Goal: Navigation & Orientation: Understand site structure

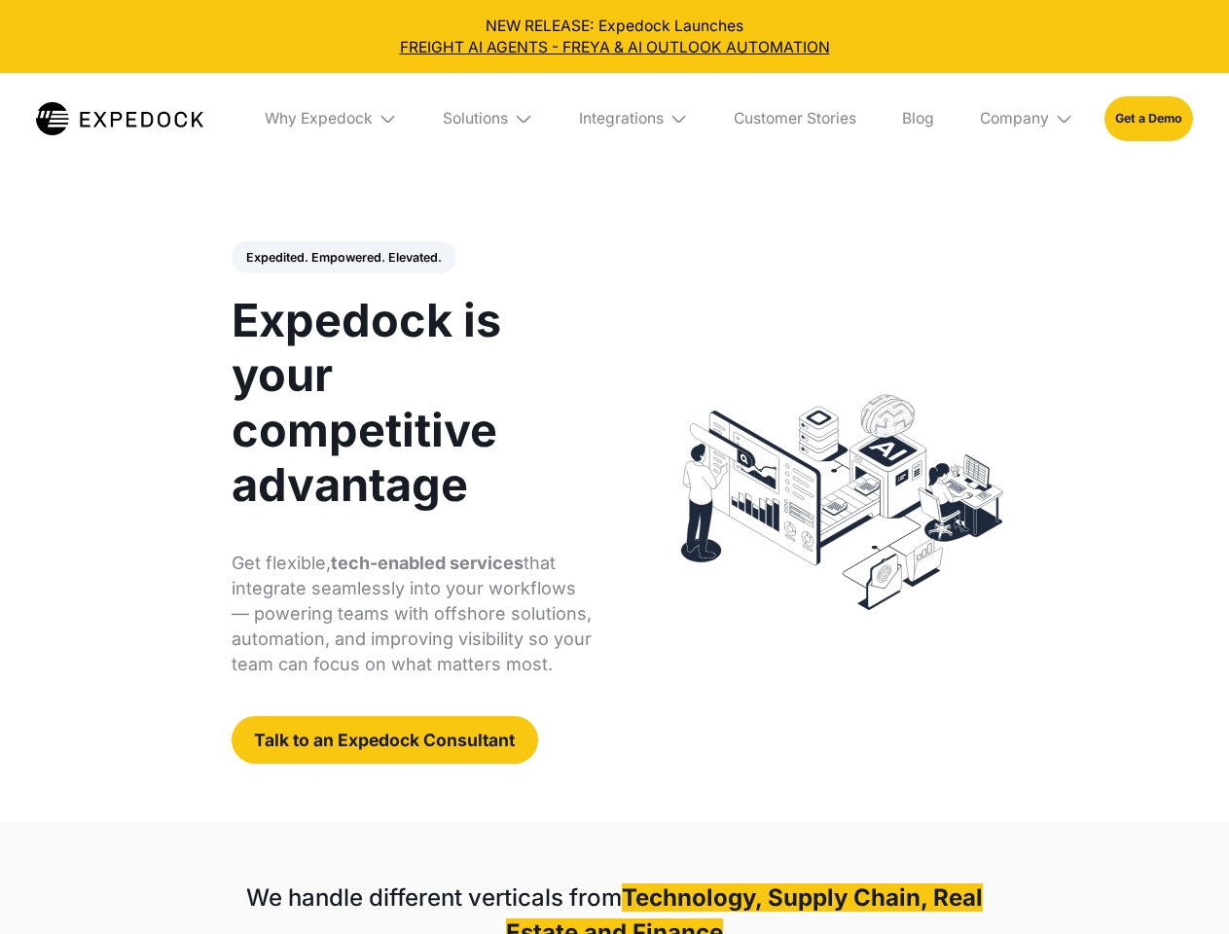
select select
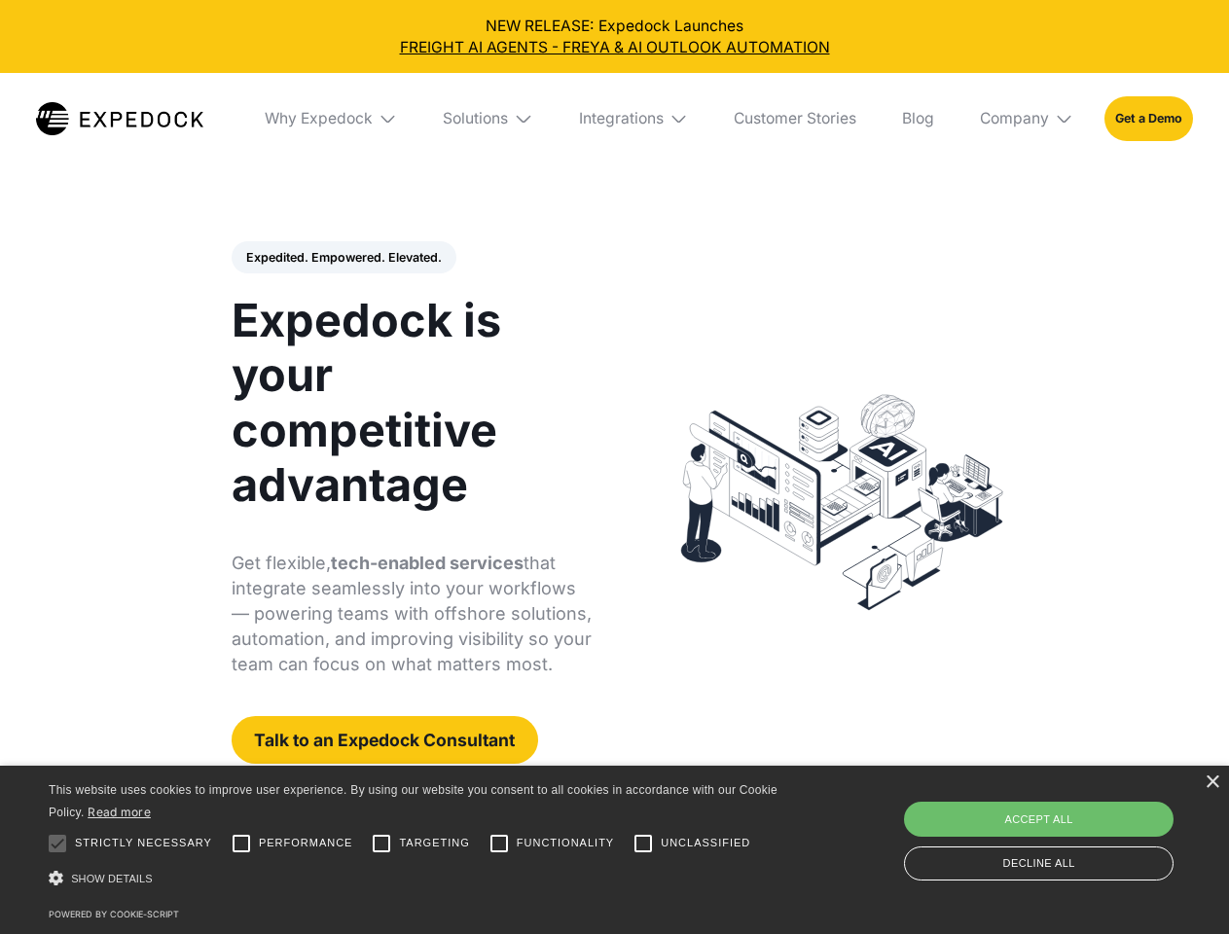
click at [614, 119] on div "Integrations" at bounding box center [621, 118] width 85 height 19
click at [332, 119] on div "Why Expedock" at bounding box center [319, 118] width 108 height 19
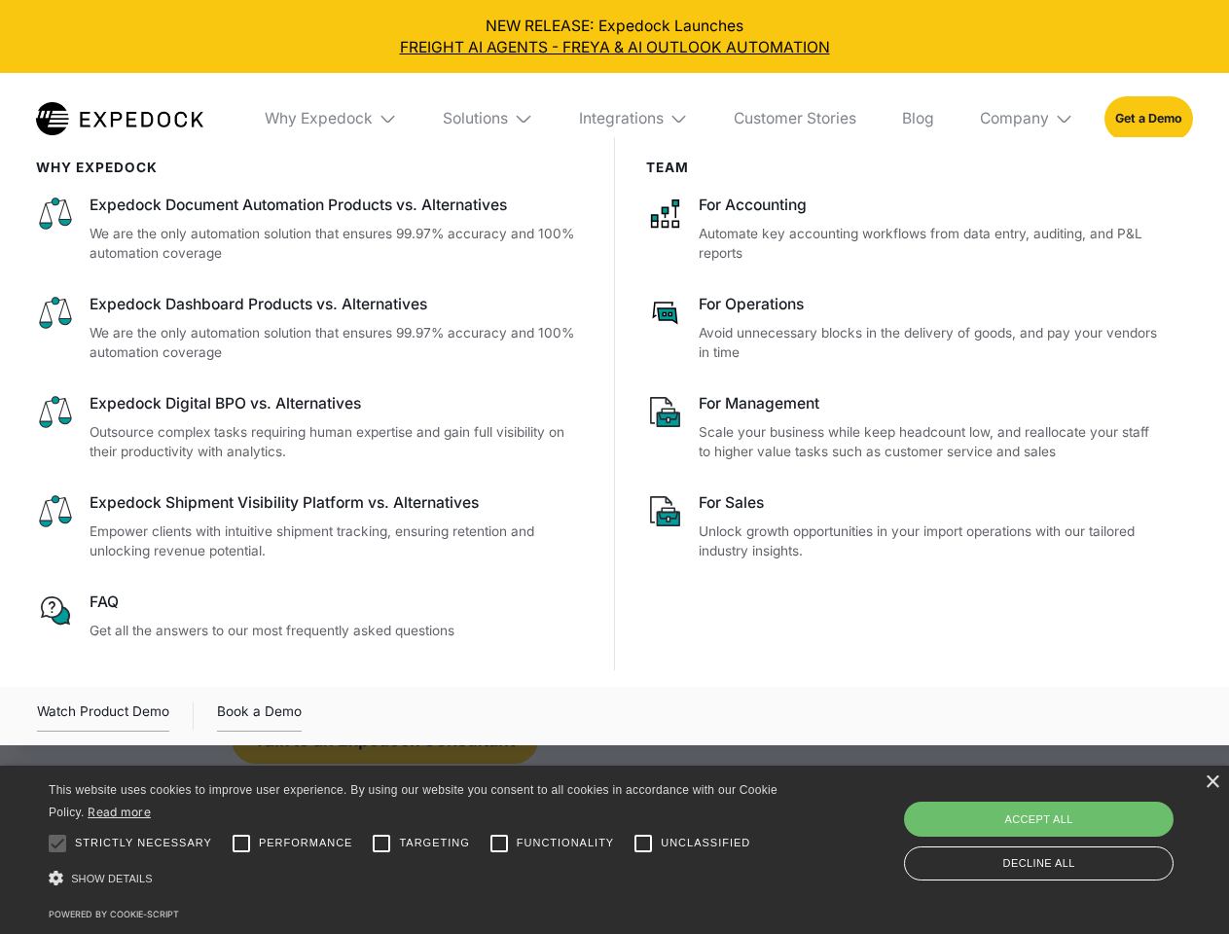
click at [489, 119] on div "Solutions" at bounding box center [475, 118] width 65 height 19
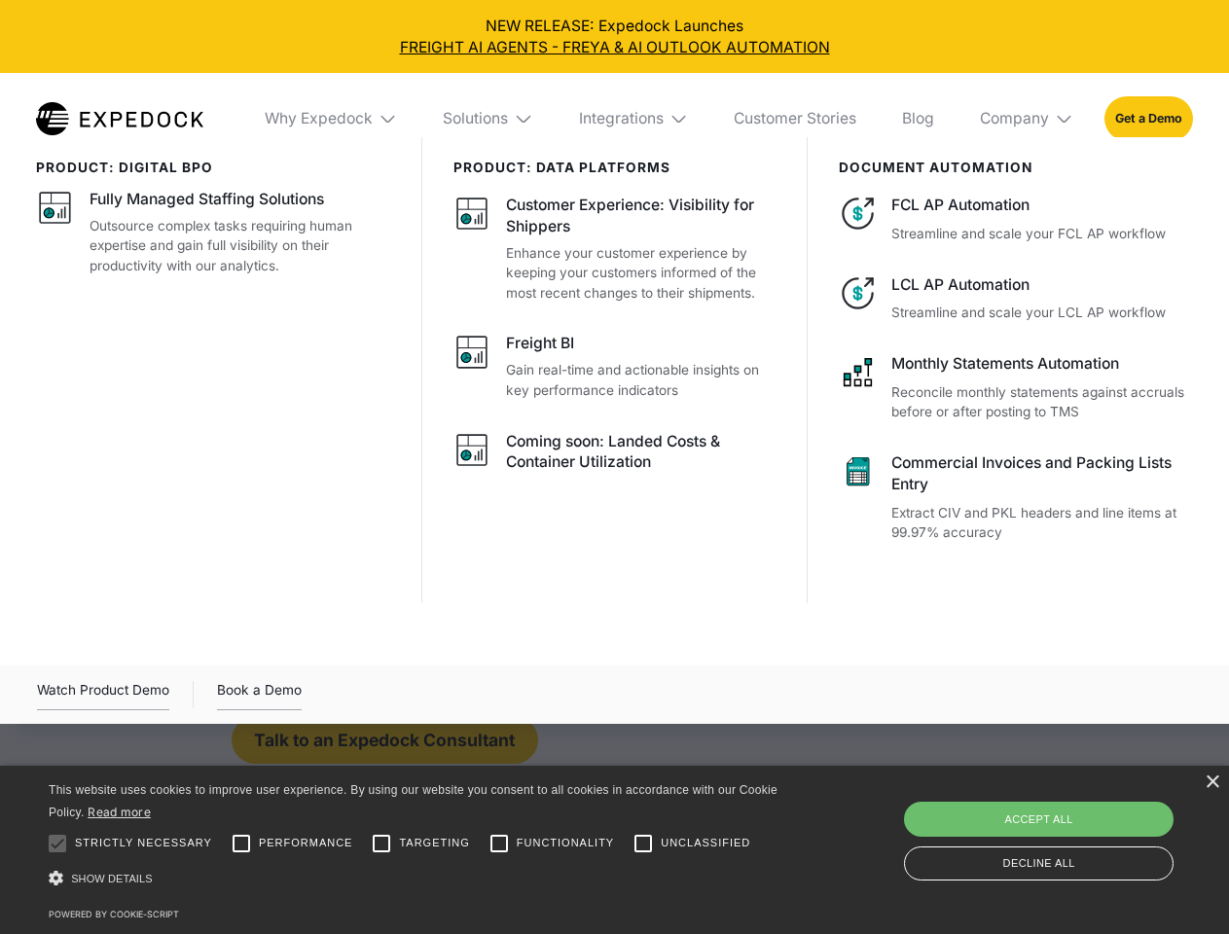
click at [634, 119] on div "Integrations" at bounding box center [621, 118] width 85 height 19
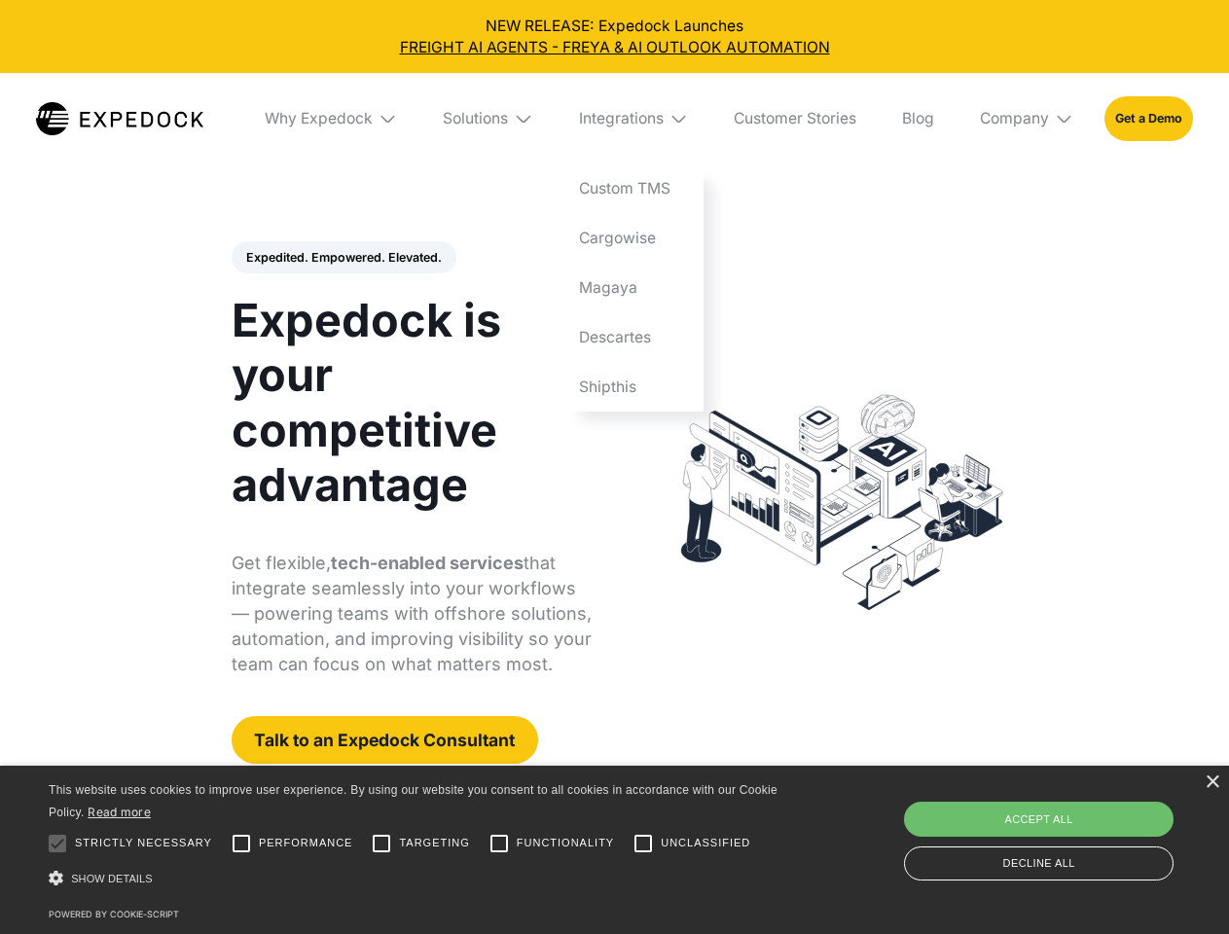
click at [1028, 119] on div "Company" at bounding box center [1014, 118] width 69 height 19
click at [343, 258] on div "Expedited. Empowered. Elevated. Automate Freight Document Extraction at 99.97% …" at bounding box center [412, 503] width 361 height 524
click at [57, 844] on div at bounding box center [57, 843] width 39 height 39
click at [241, 844] on input "Performance" at bounding box center [241, 843] width 39 height 39
checkbox input "true"
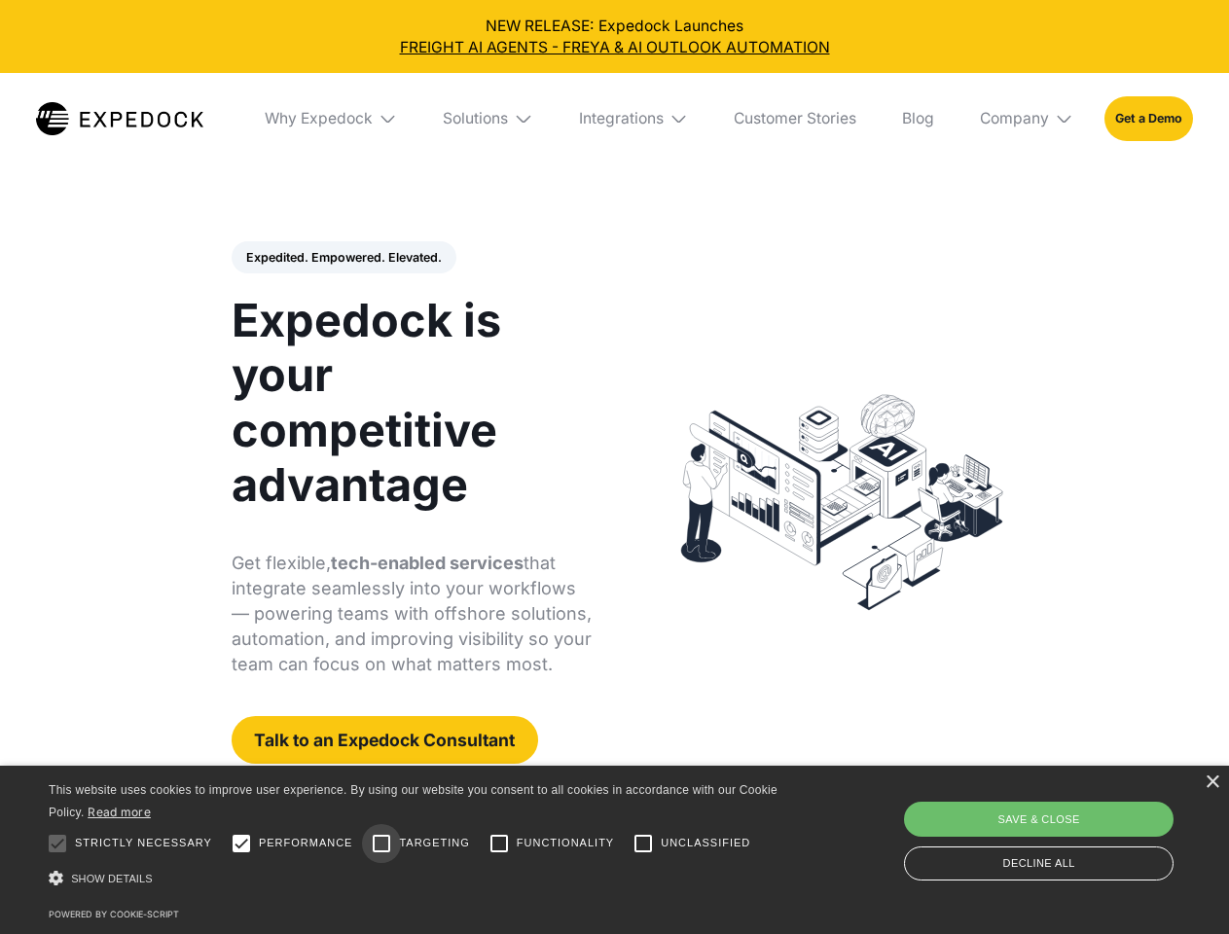
click at [381, 844] on input "Targeting" at bounding box center [381, 843] width 39 height 39
checkbox input "true"
click at [499, 844] on input "Functionality" at bounding box center [499, 843] width 39 height 39
checkbox input "true"
